Goal: Task Accomplishment & Management: Use online tool/utility

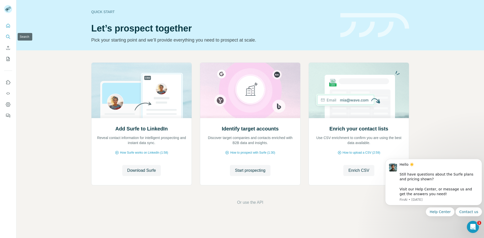
click at [6, 32] on button "Search" at bounding box center [8, 36] width 8 height 9
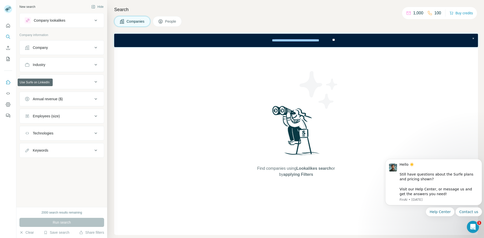
click at [7, 83] on icon "Use Surfe on LinkedIn" at bounding box center [8, 82] width 4 height 4
click at [8, 59] on icon "My lists" at bounding box center [8, 59] width 5 height 5
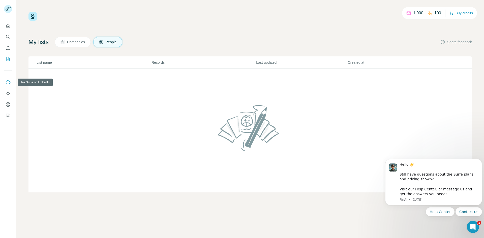
click at [6, 83] on icon "Use Surfe on LinkedIn" at bounding box center [8, 82] width 5 height 5
click at [9, 107] on button "Dashboard" at bounding box center [8, 104] width 8 height 9
click at [64, 43] on icon at bounding box center [62, 42] width 5 height 5
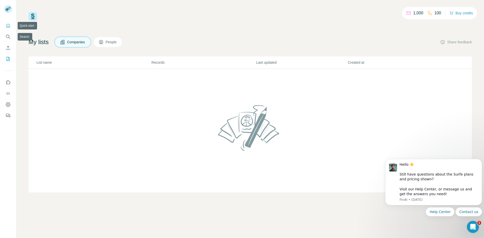
click at [10, 25] on icon "Quick start" at bounding box center [8, 25] width 5 height 5
